Goal: Check status

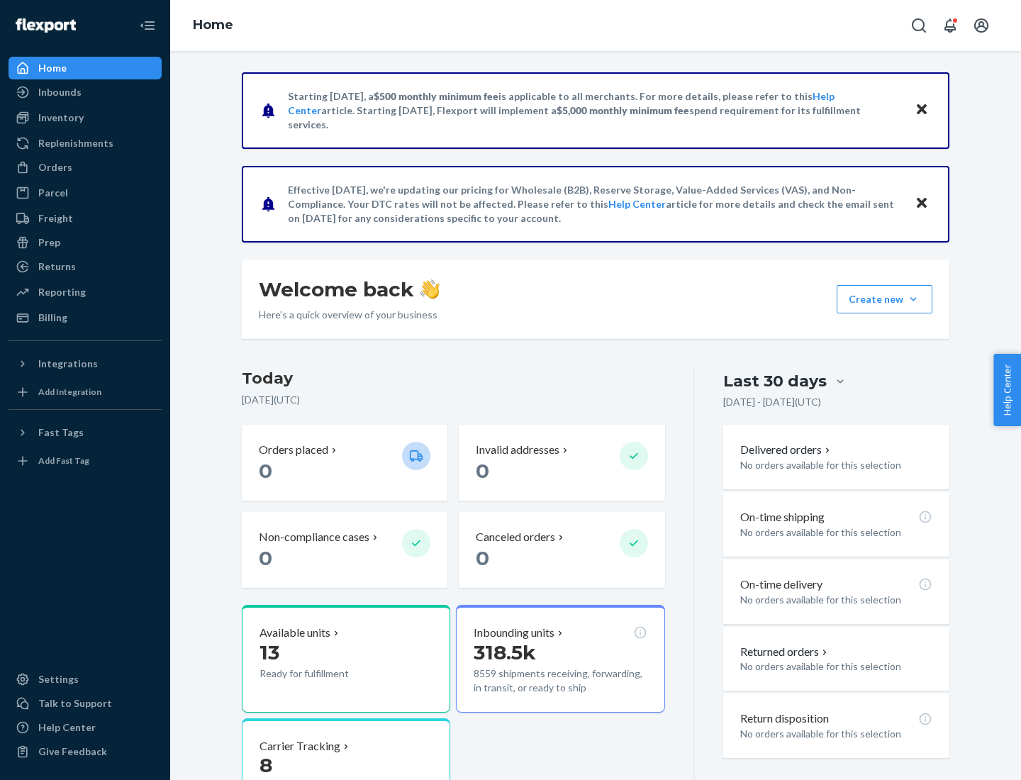
click at [913, 299] on button "Create new Create new inbound Create new order Create new product" at bounding box center [885, 299] width 96 height 28
click at [48, 242] on div "Prep" at bounding box center [49, 242] width 22 height 14
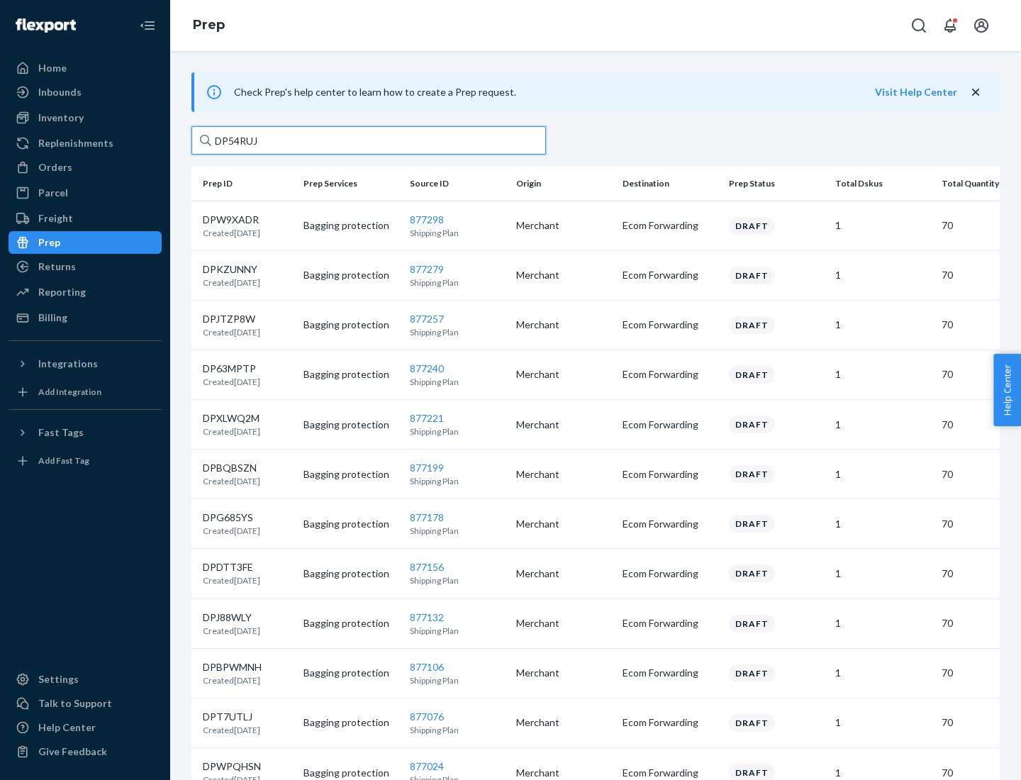
type input "DP54RUJL"
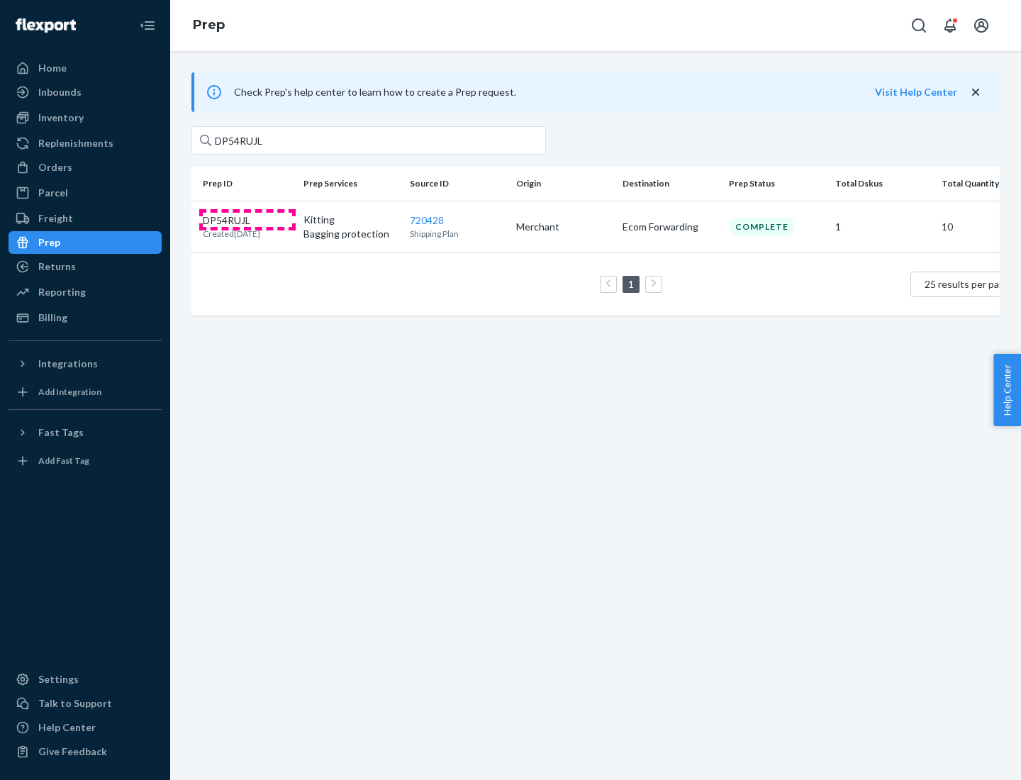
click at [247, 219] on p "DP54RUJL" at bounding box center [231, 220] width 57 height 14
